Goal: Find specific page/section: Find specific page/section

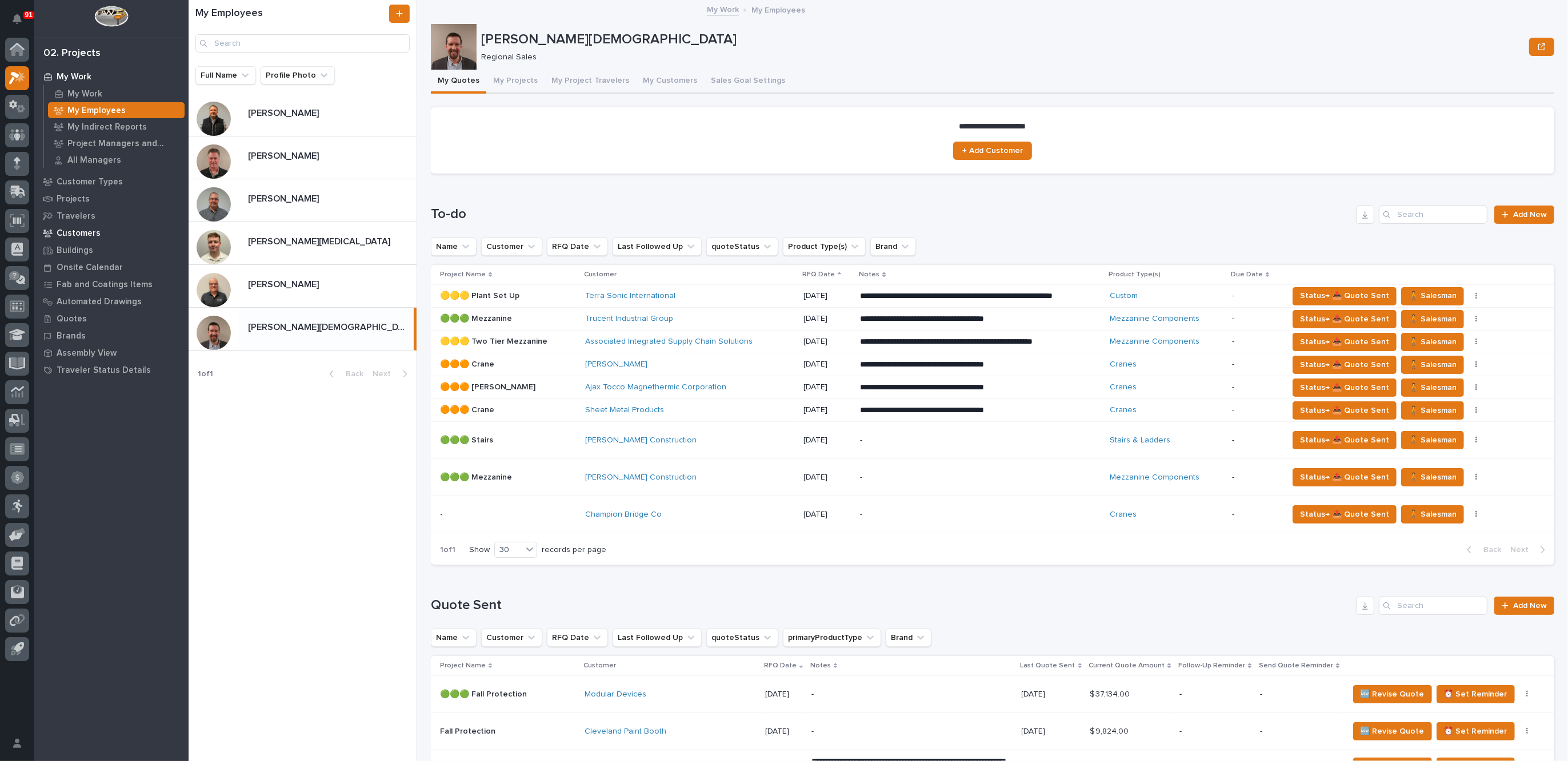
click at [79, 233] on p "Customers" at bounding box center [79, 233] width 44 height 10
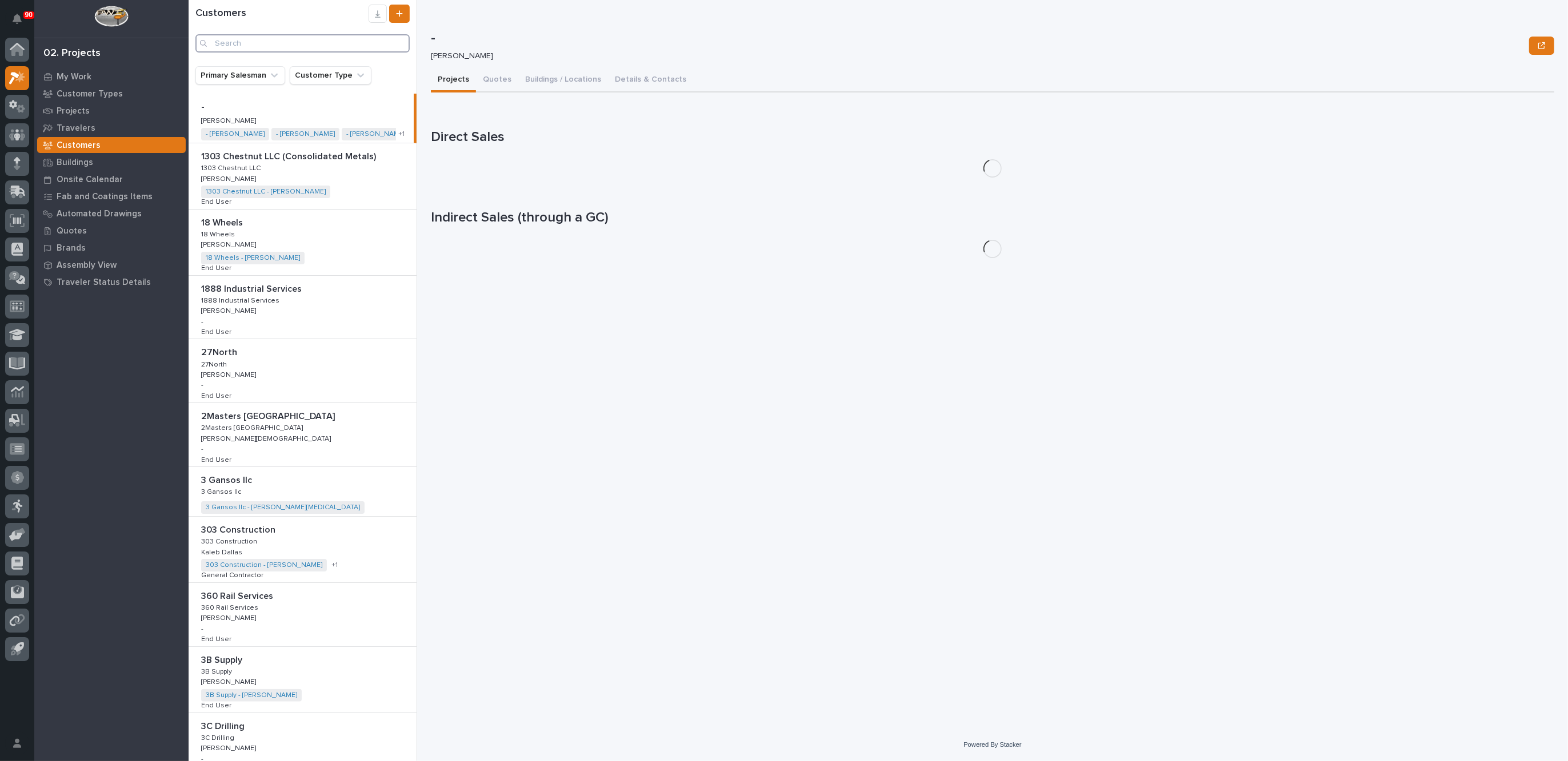
click at [253, 40] on input "Search" at bounding box center [303, 43] width 214 height 18
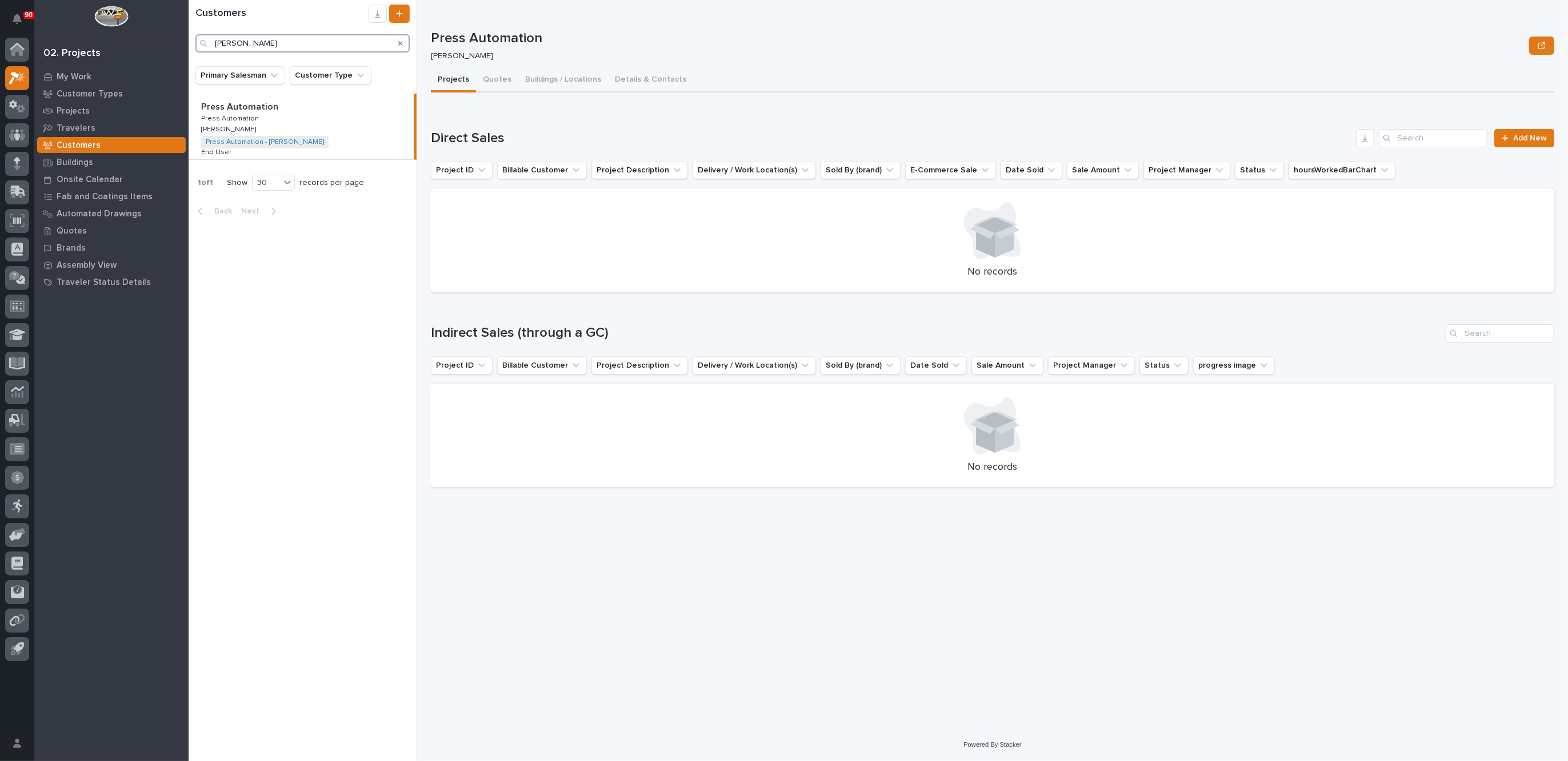
type input "[PERSON_NAME]"
click at [404, 43] on div "Search" at bounding box center [401, 43] width 18 height 18
click at [401, 43] on icon "Search" at bounding box center [400, 43] width 5 height 5
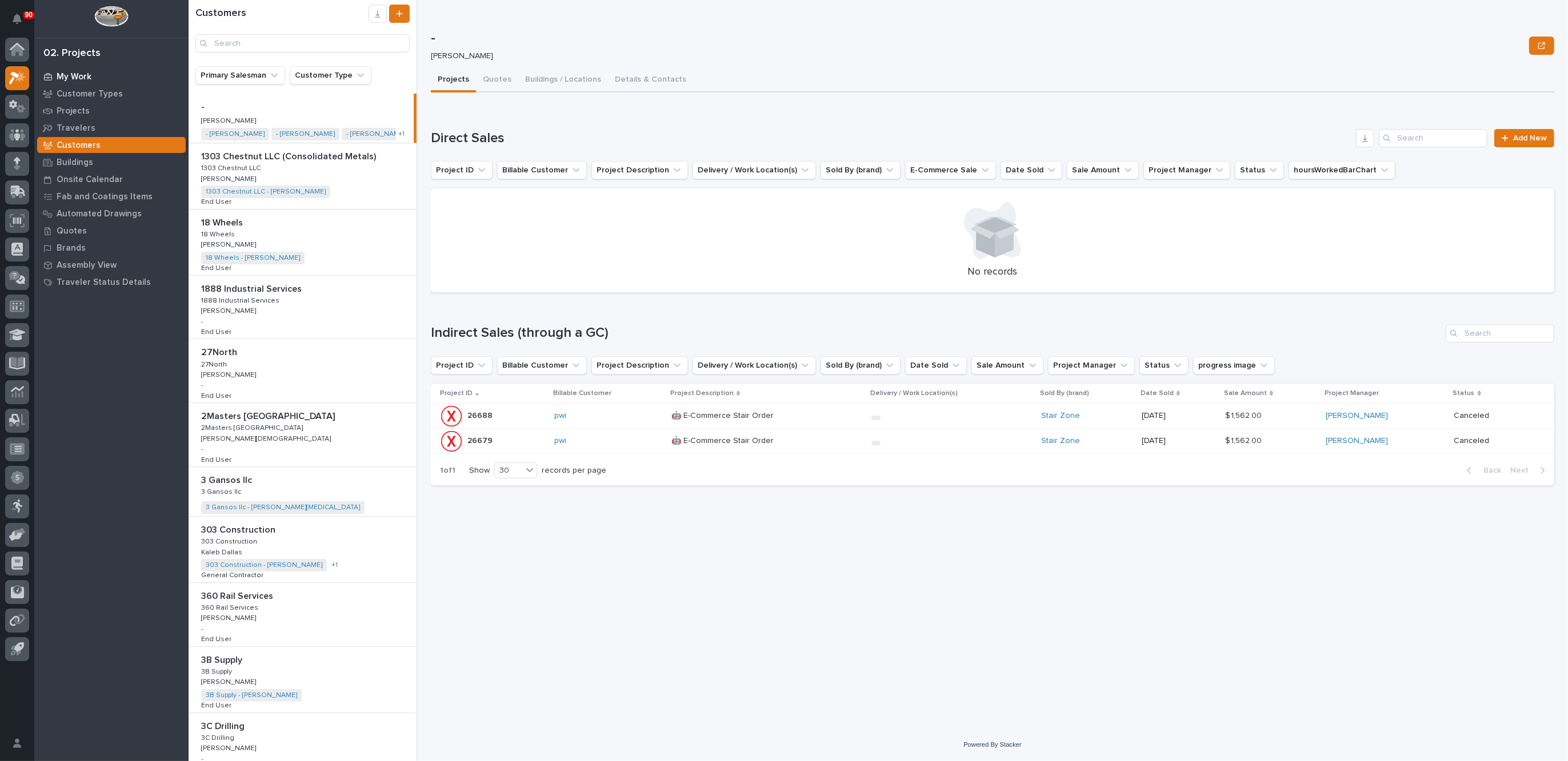
click at [79, 77] on p "My Work" at bounding box center [74, 76] width 35 height 10
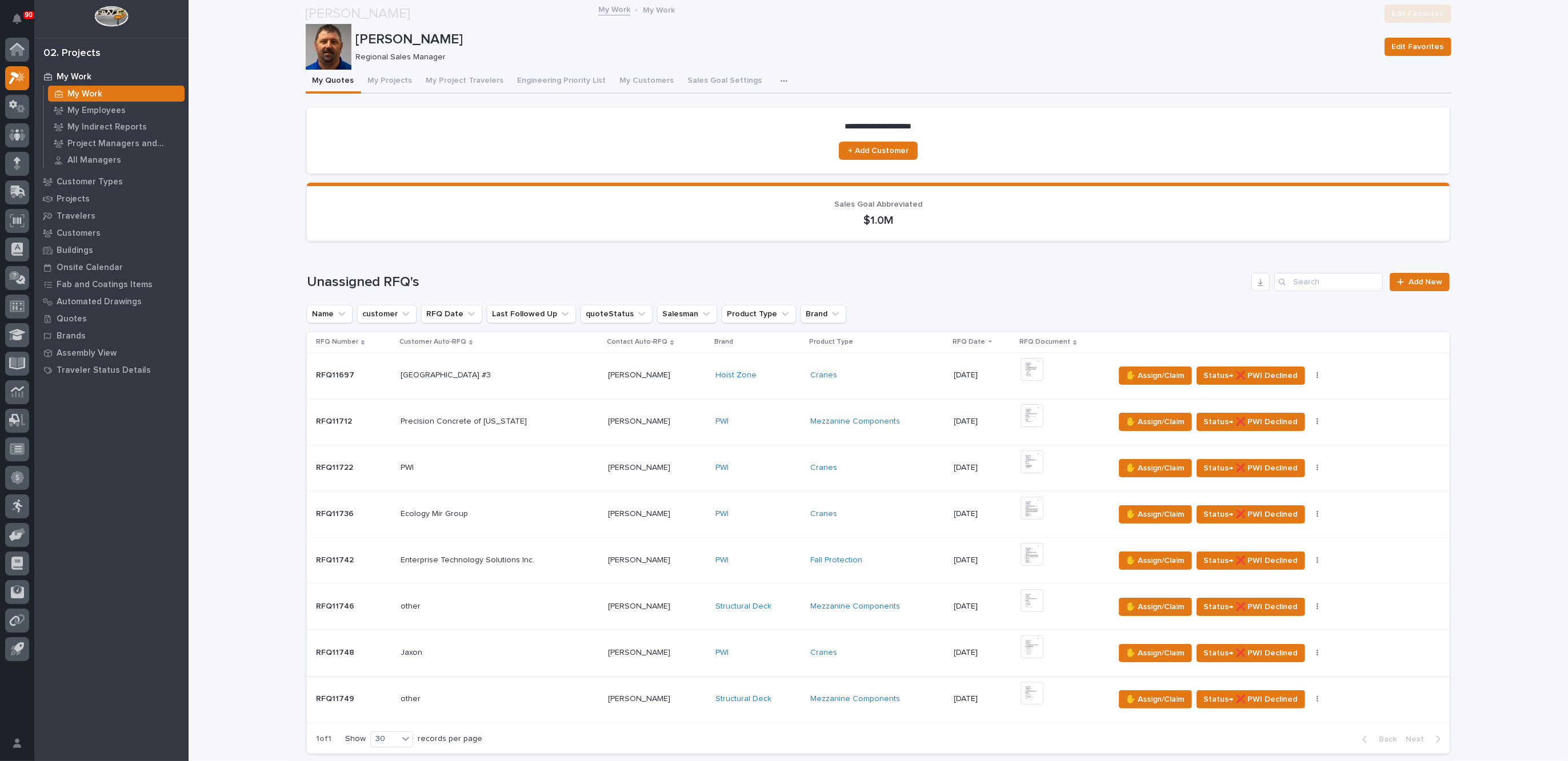
scroll to position [142, 0]
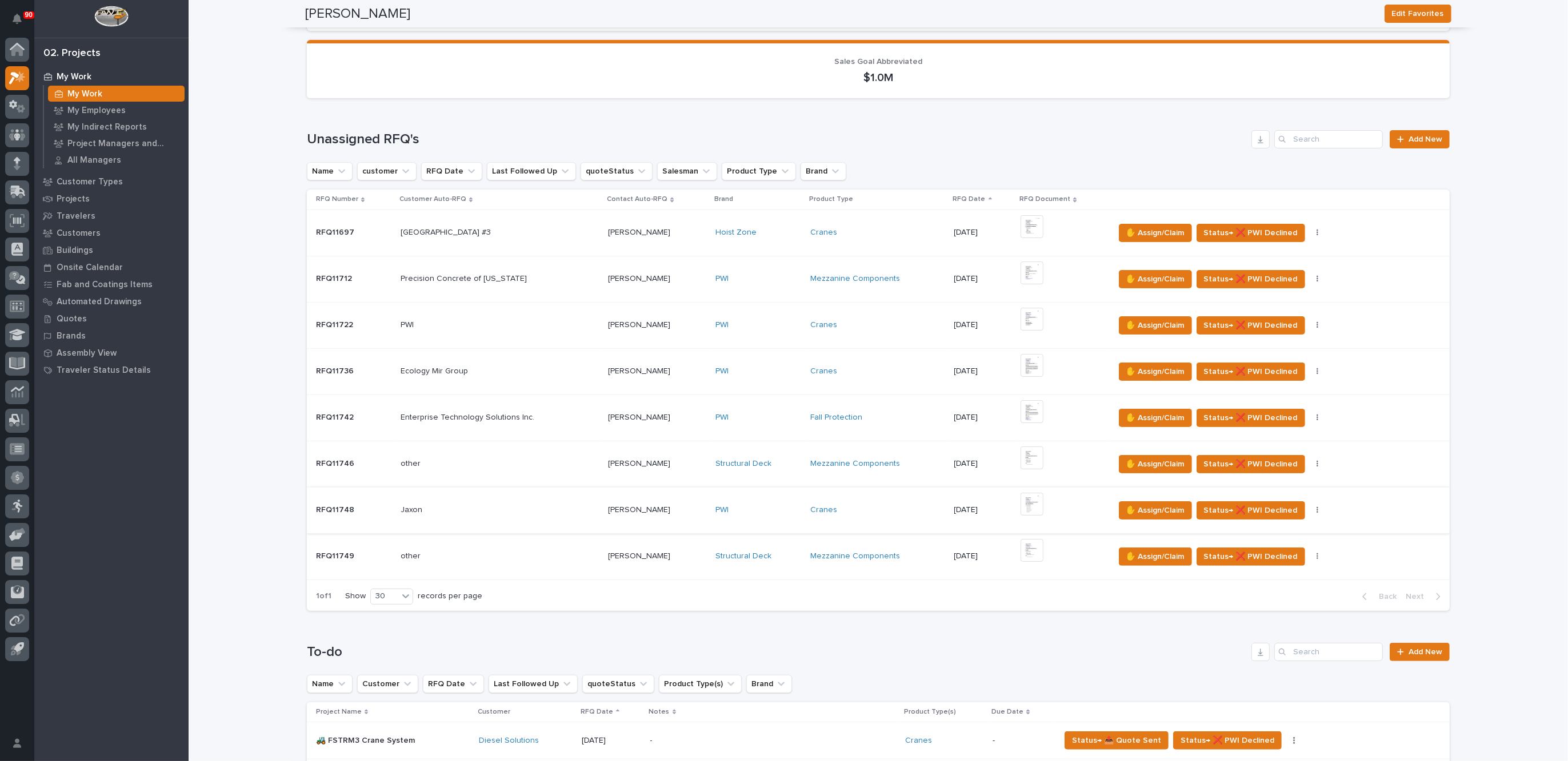
click at [1030, 504] on img at bounding box center [1032, 504] width 23 height 23
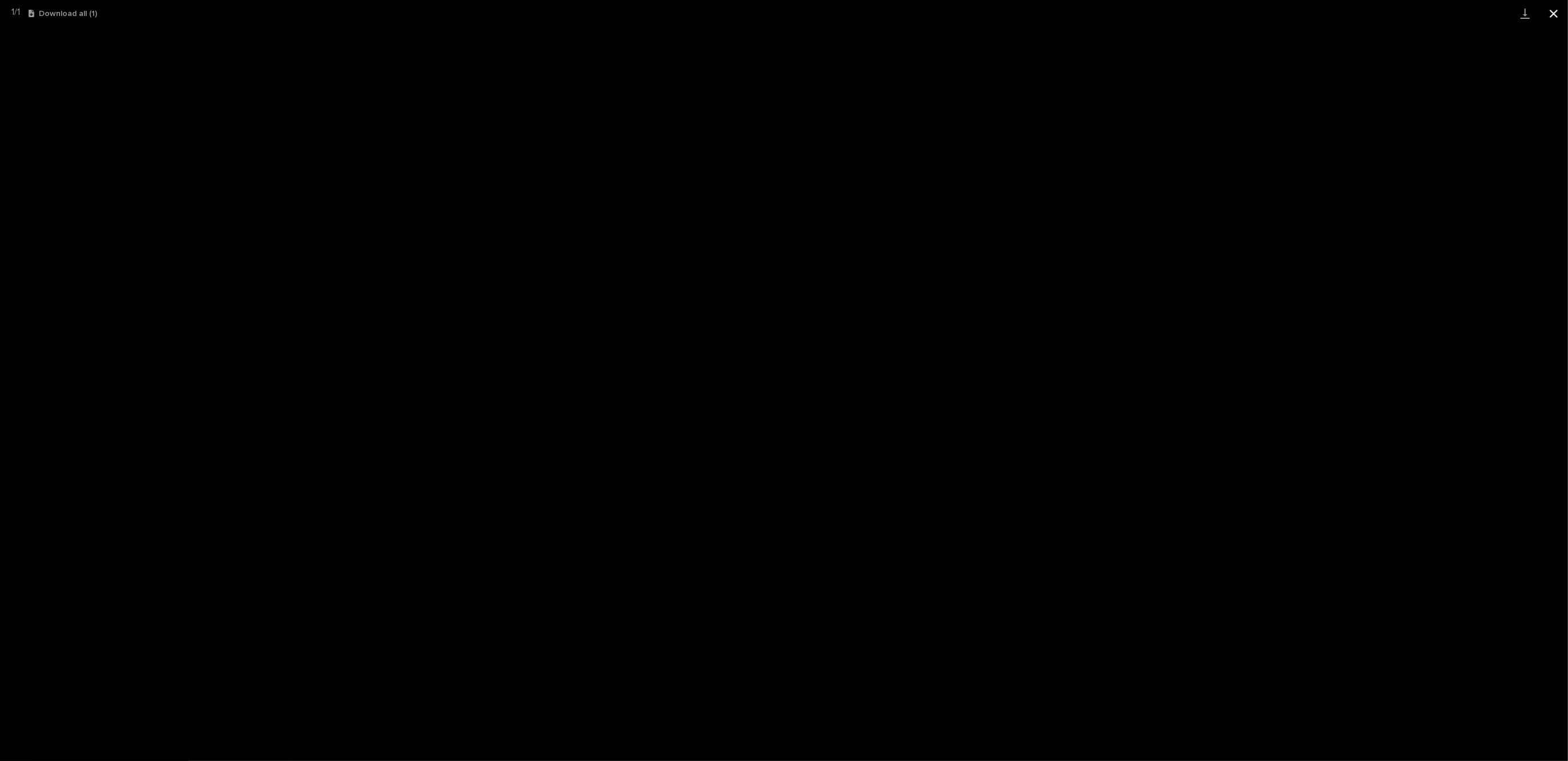
click at [1558, 14] on button "Close gallery" at bounding box center [1553, 13] width 29 height 27
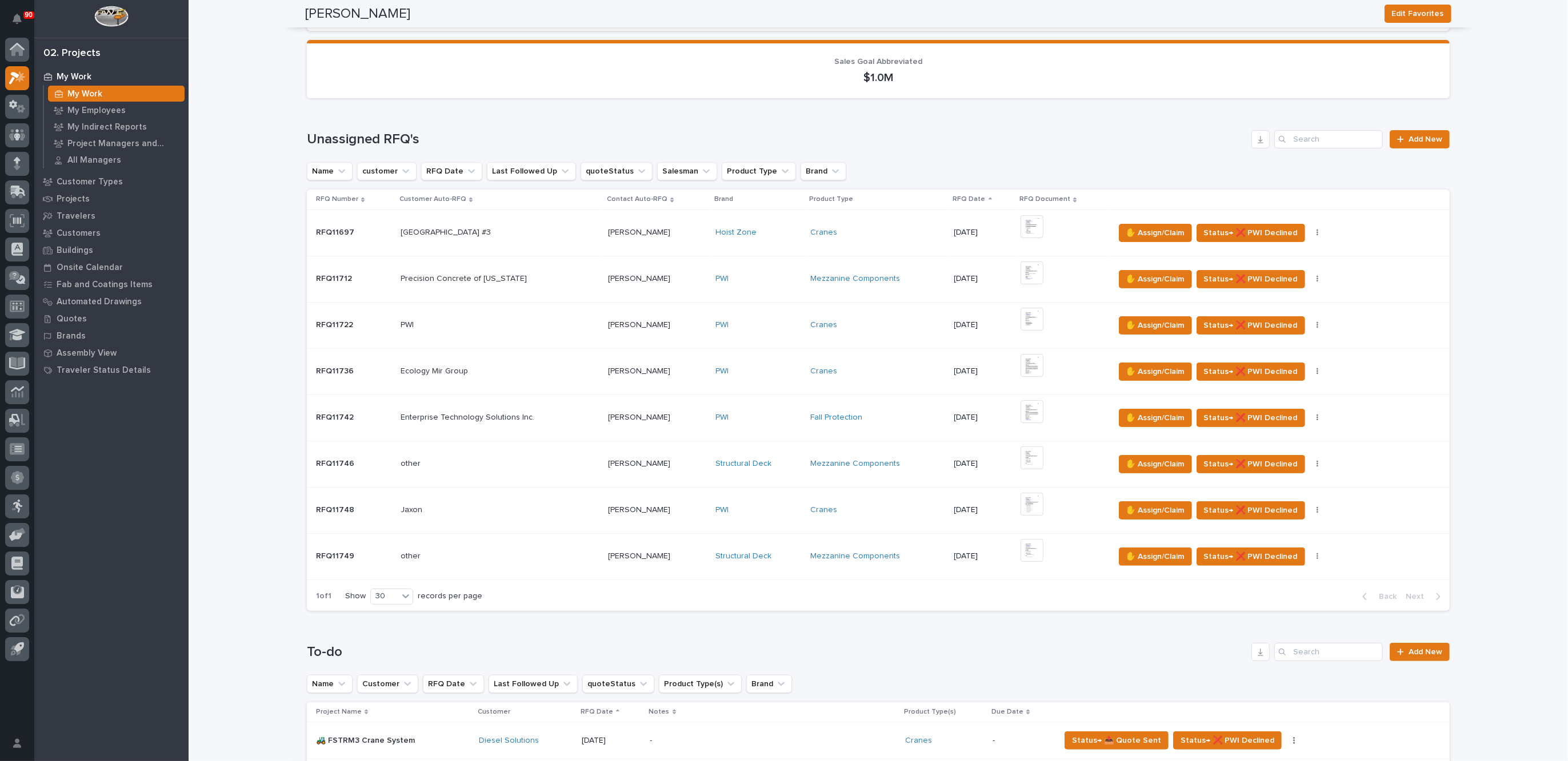
scroll to position [0, 0]
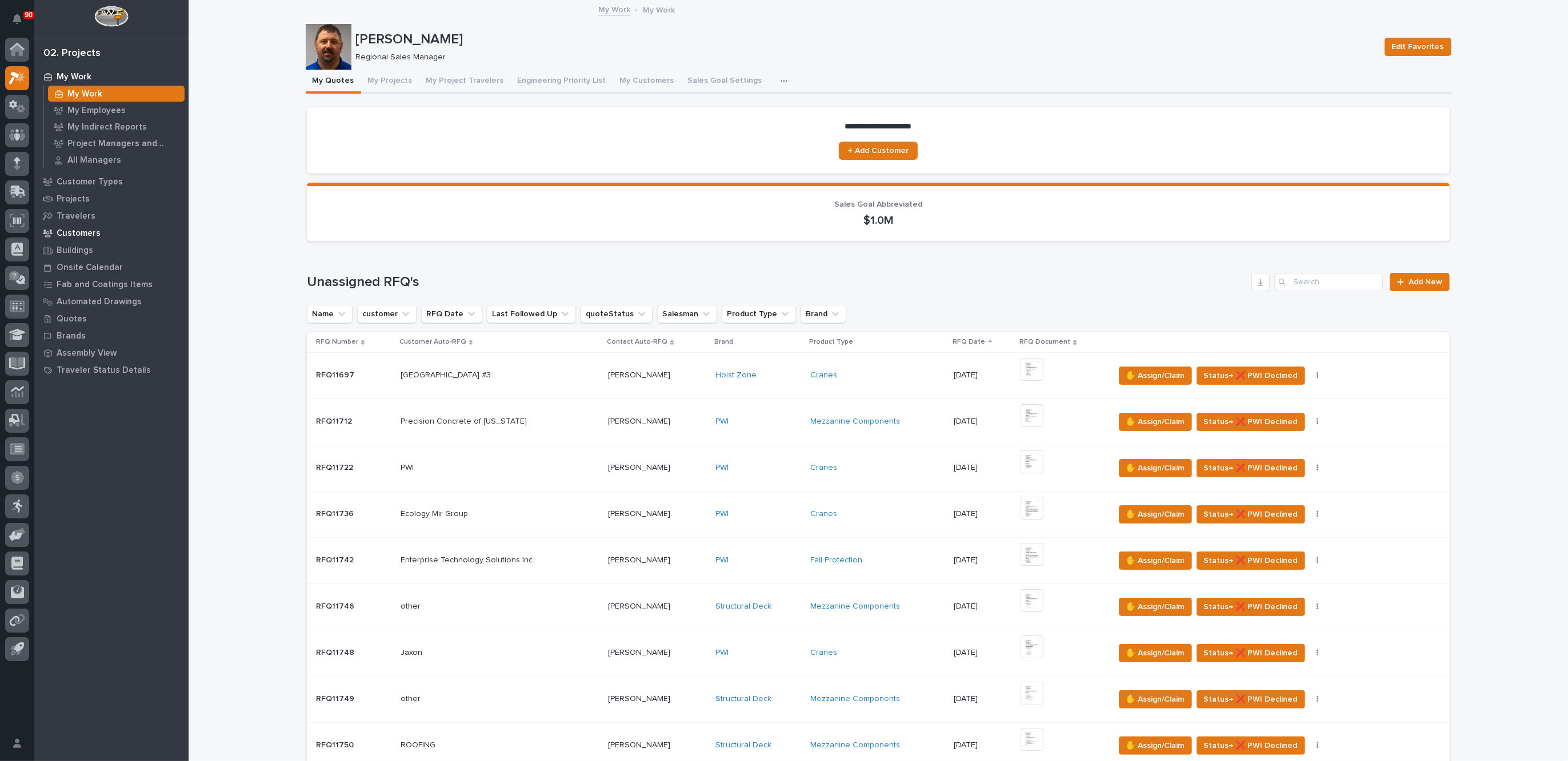
click at [84, 230] on p "Customers" at bounding box center [79, 233] width 44 height 10
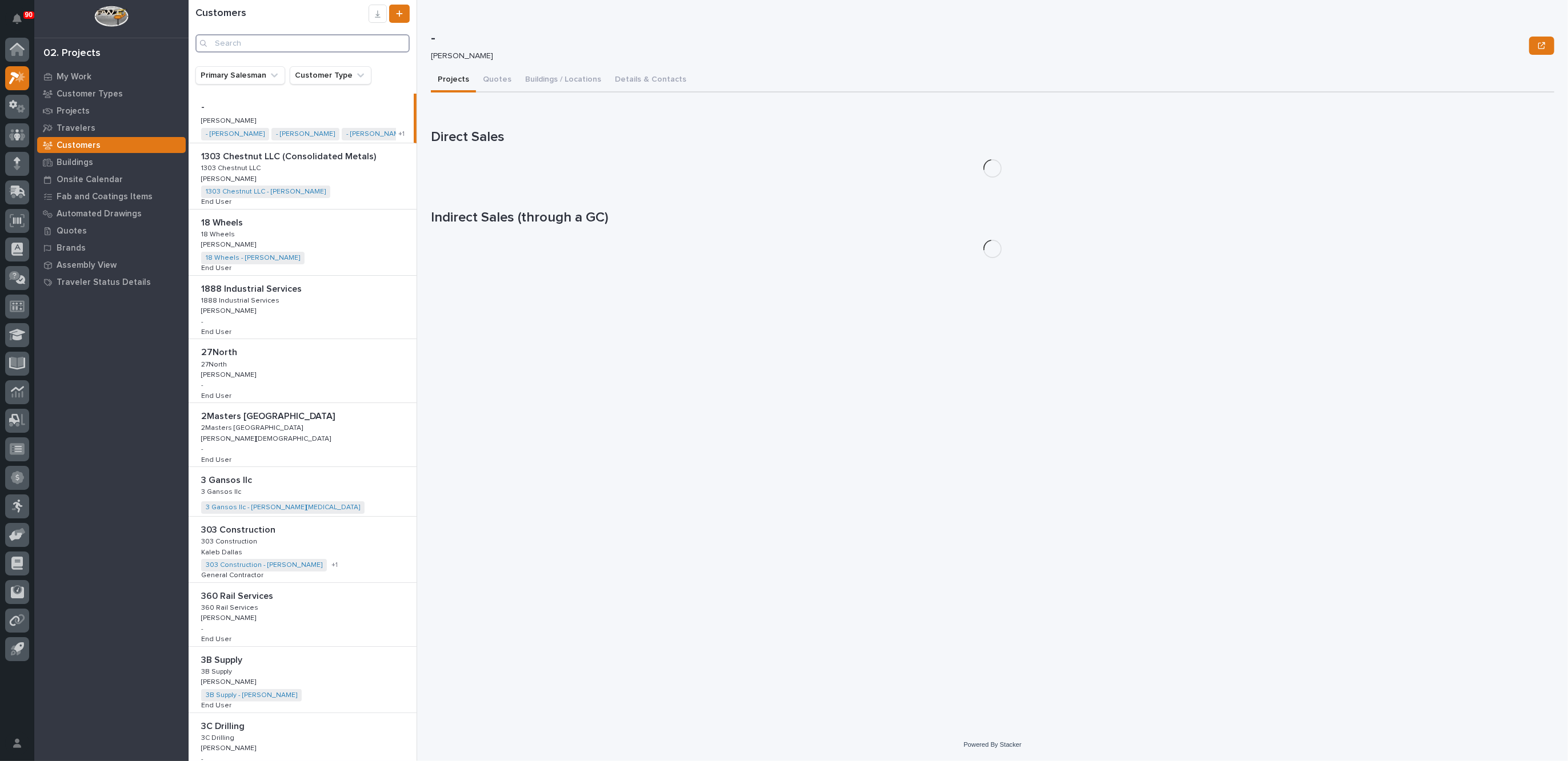
click at [256, 40] on input "Search" at bounding box center [303, 43] width 214 height 18
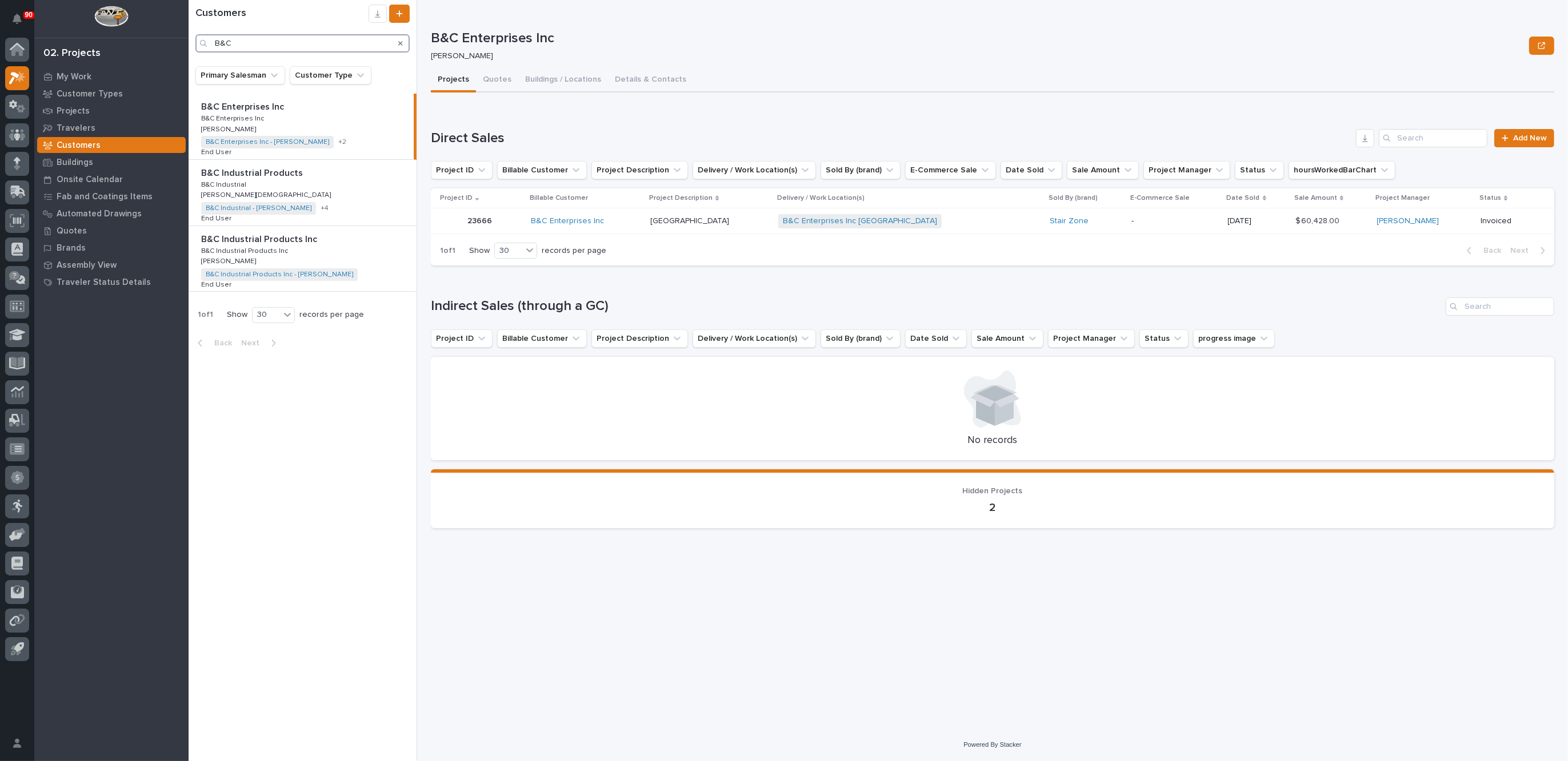
type input "B&C"
click at [403, 43] on icon "Search" at bounding box center [400, 43] width 5 height 6
